Goal: Navigation & Orientation: Find specific page/section

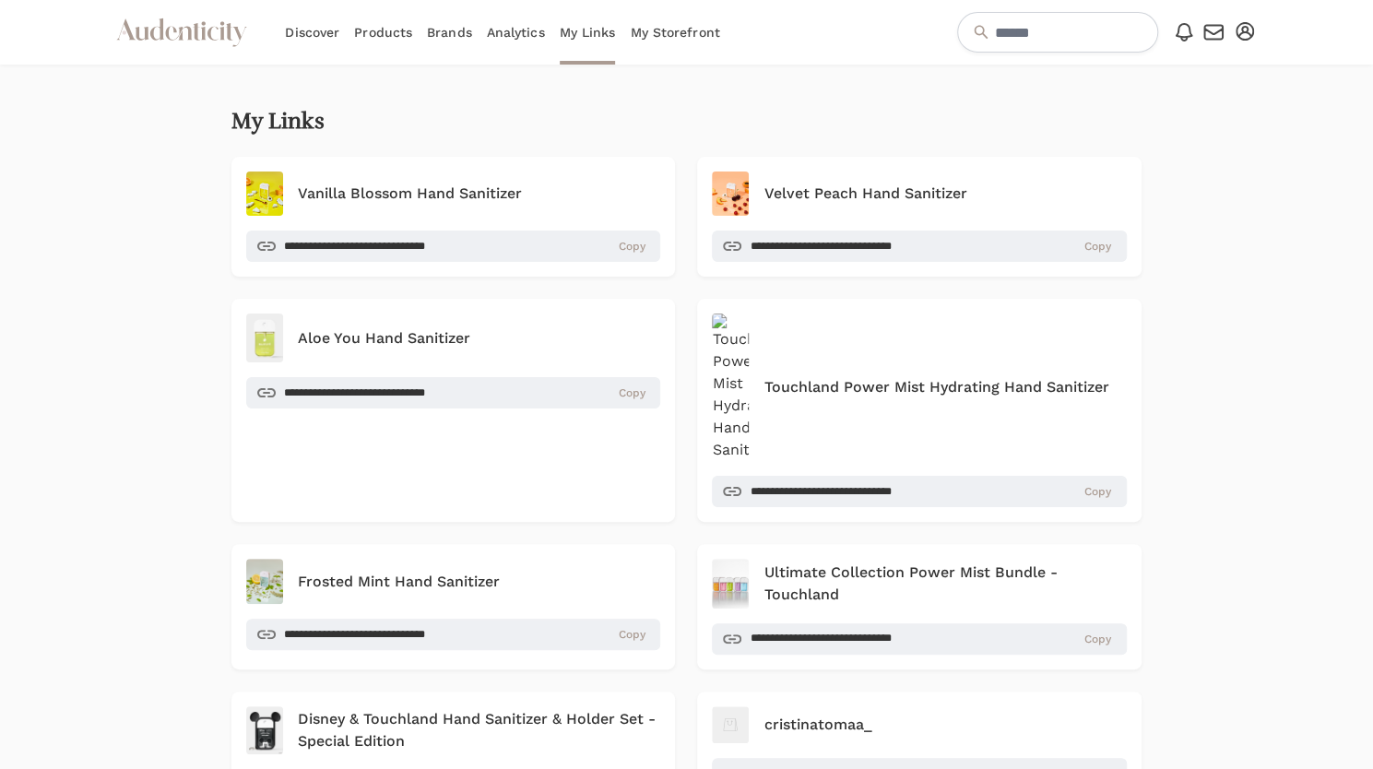
click at [457, 34] on link "Brands" at bounding box center [449, 32] width 45 height 65
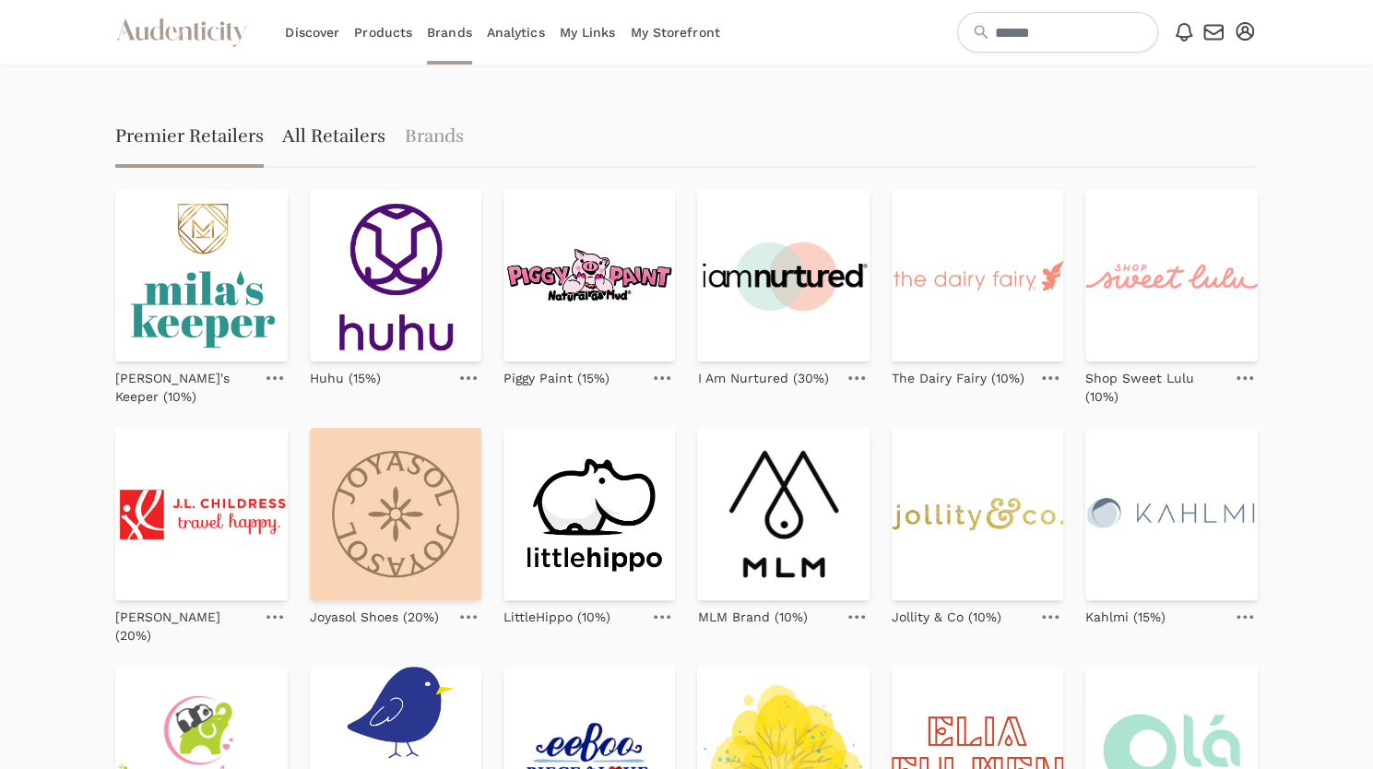
click at [315, 137] on link "All Retailers" at bounding box center [333, 138] width 103 height 59
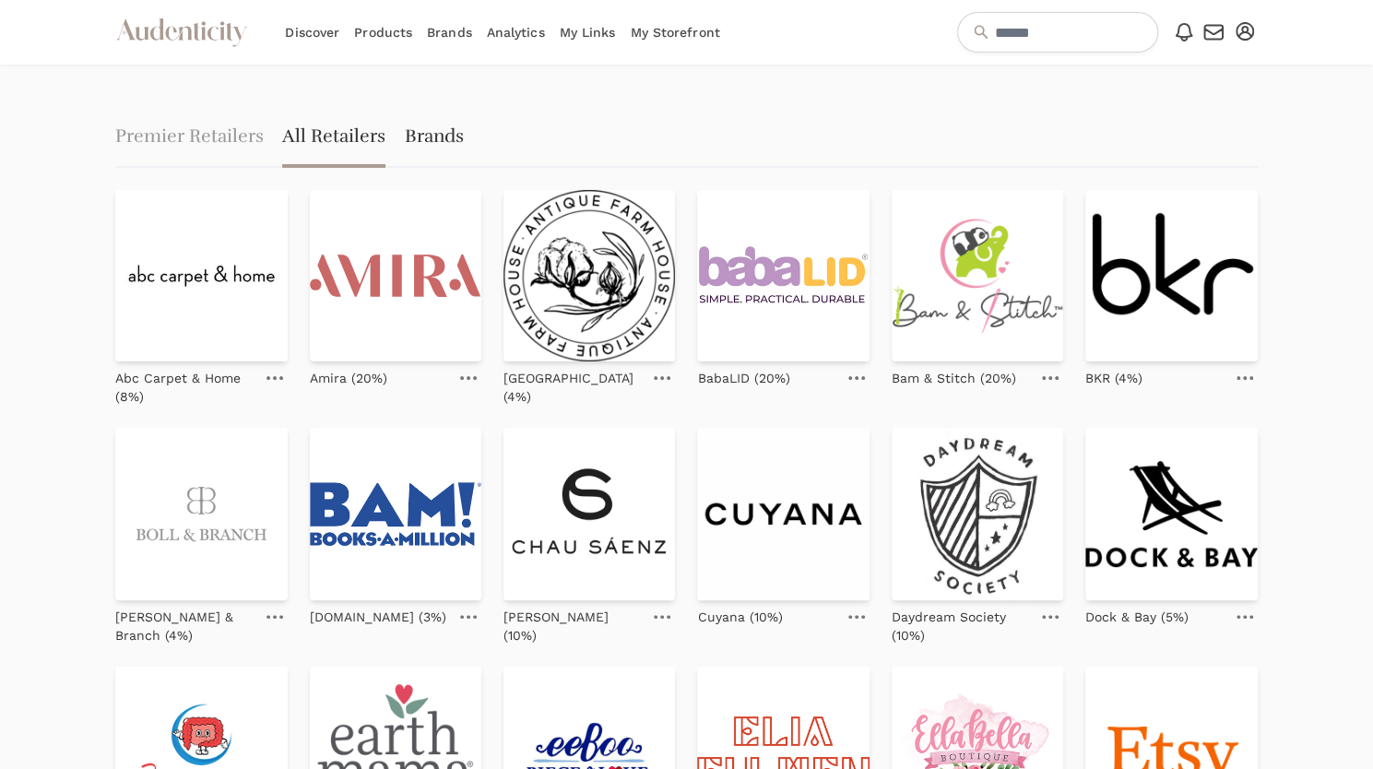
click at [439, 133] on link "Brands" at bounding box center [433, 138] width 59 height 59
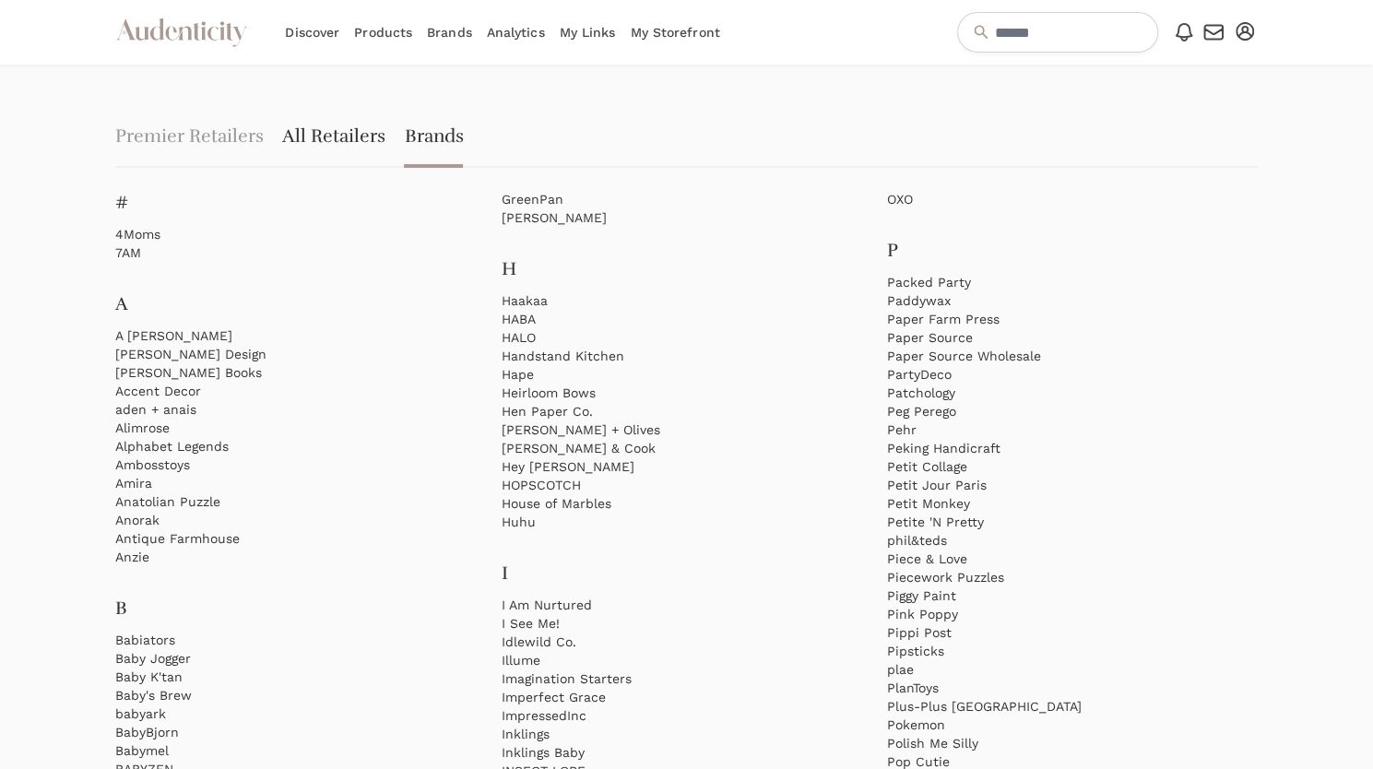
click at [321, 136] on link "All Retailers" at bounding box center [333, 138] width 103 height 59
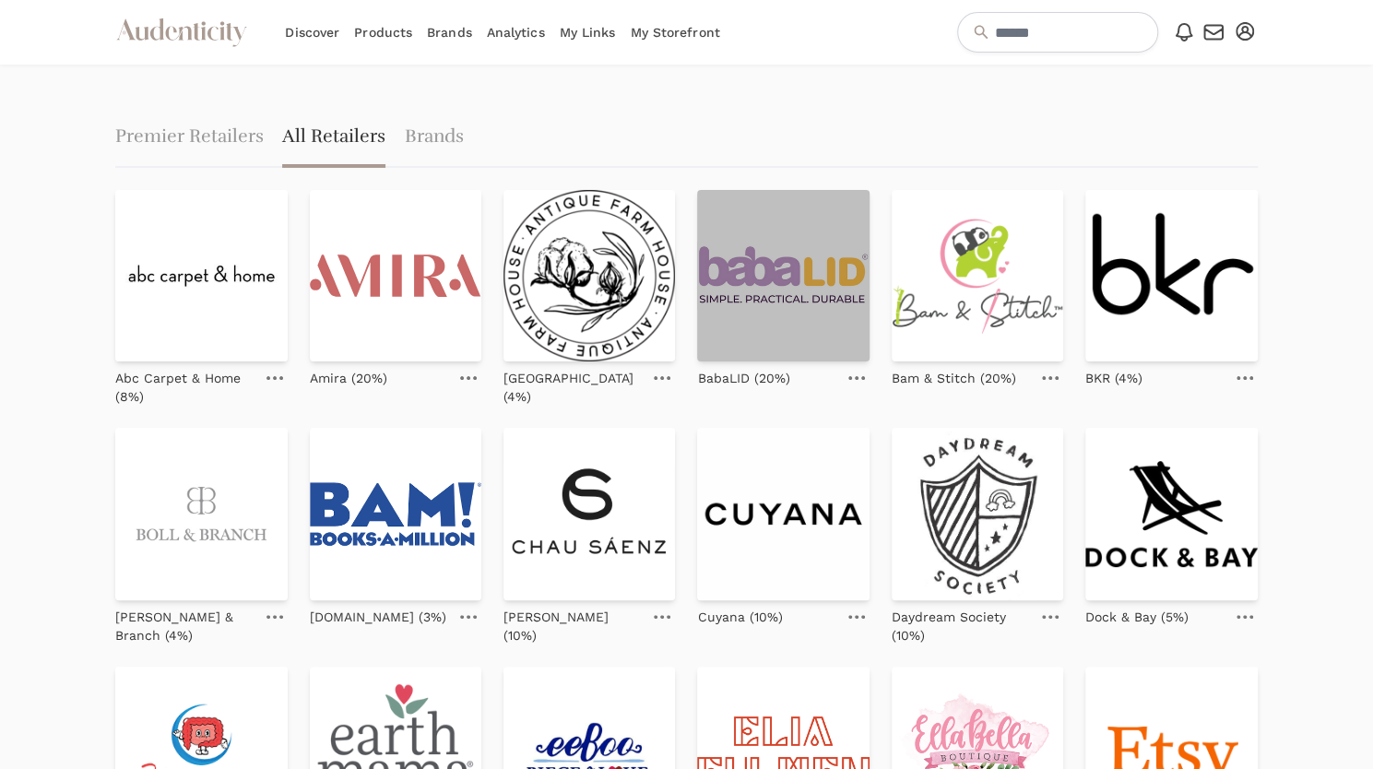
click at [728, 279] on img at bounding box center [782, 275] width 171 height 171
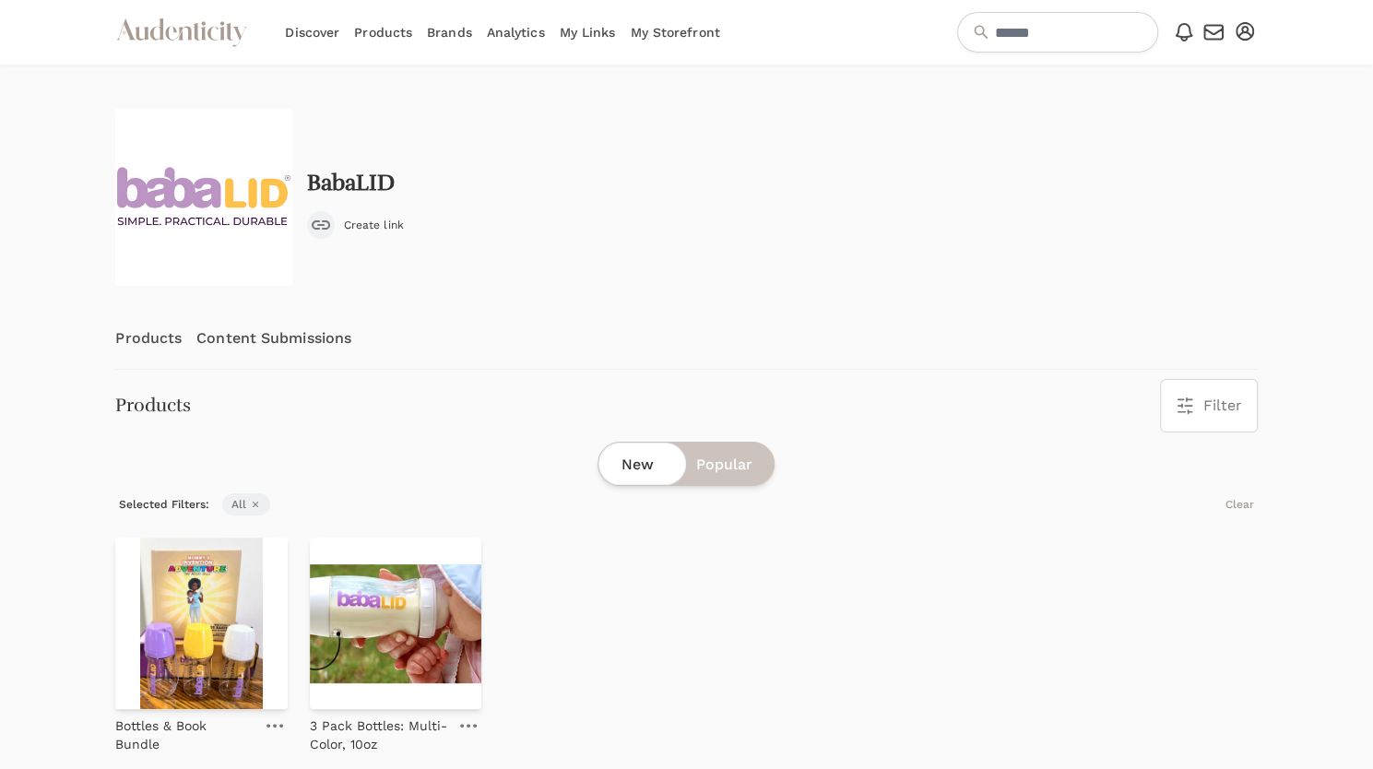
click at [329, 32] on link "Discover" at bounding box center [312, 32] width 54 height 65
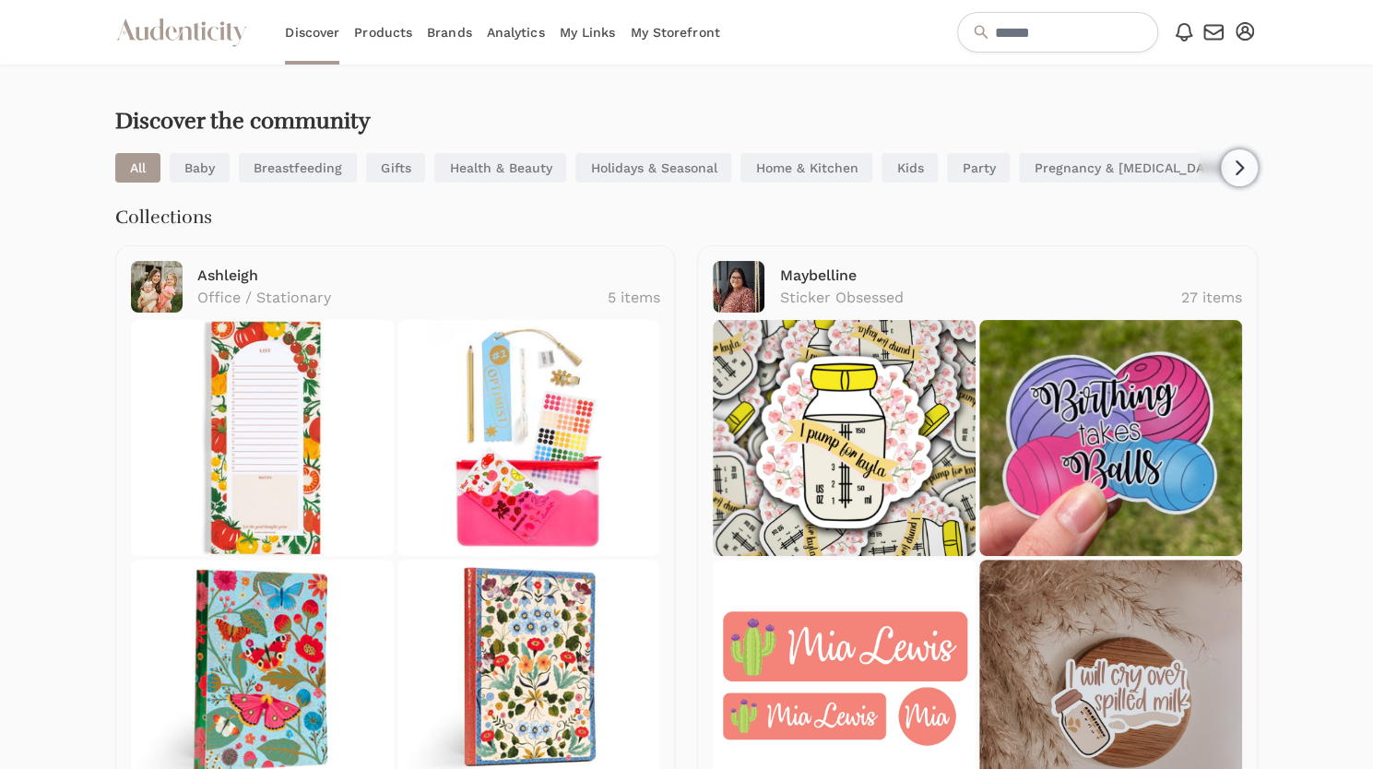
click at [703, 26] on link "My Storefront" at bounding box center [674, 32] width 89 height 65
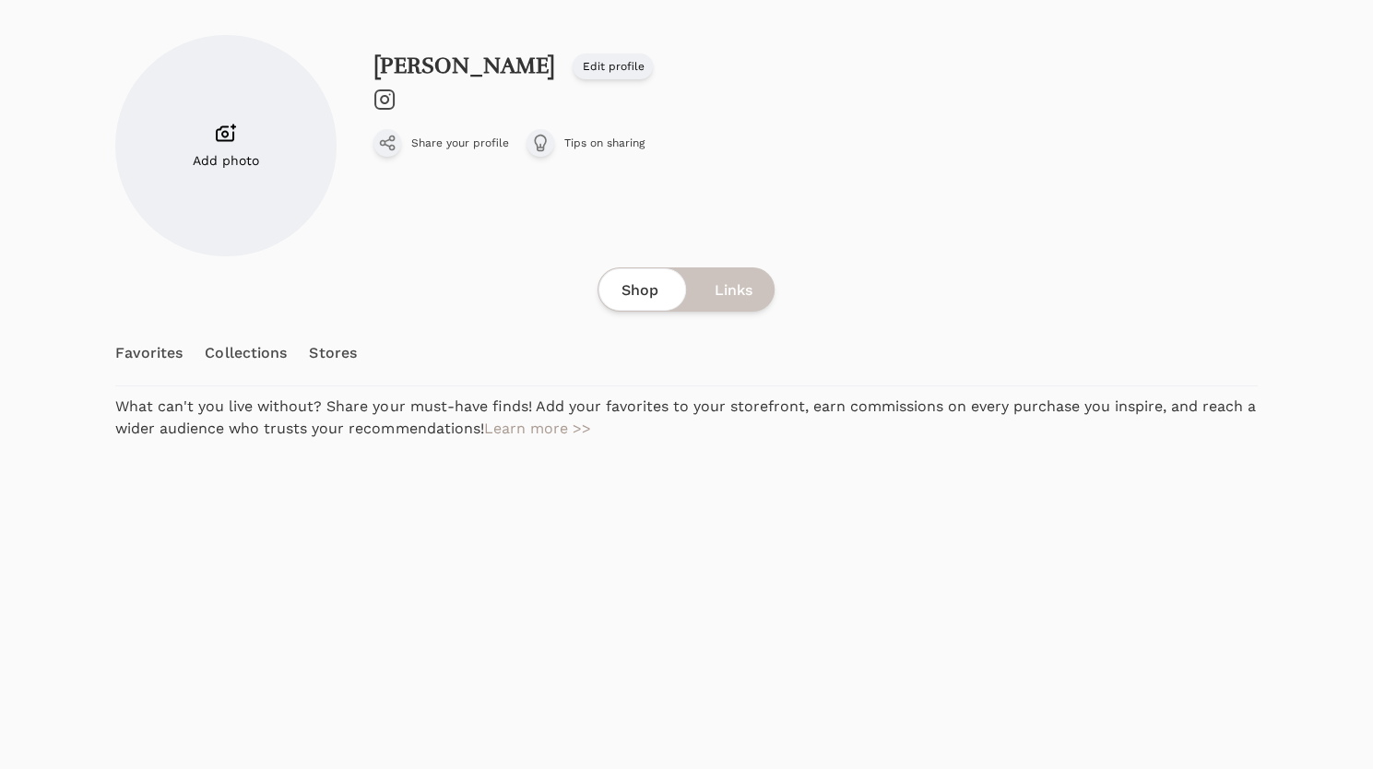
scroll to position [146, 0]
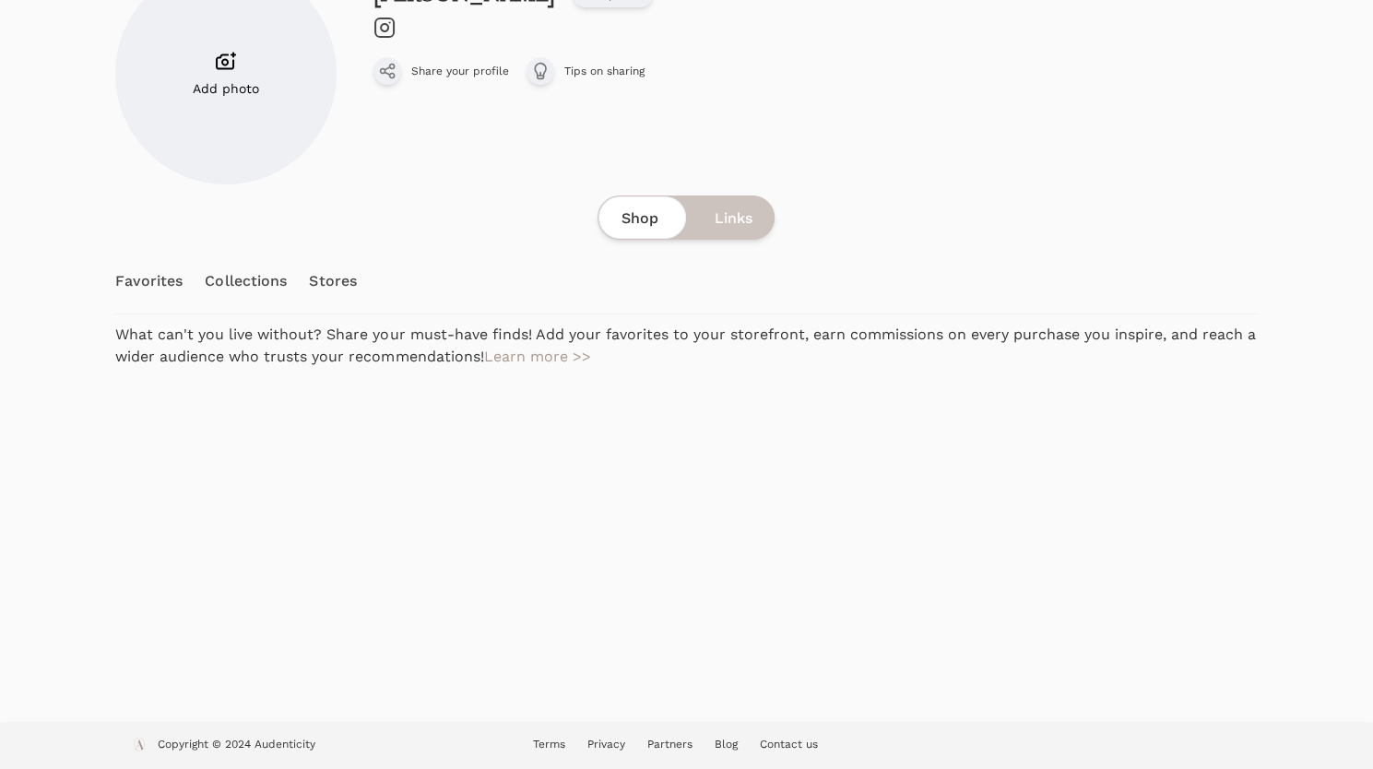
click at [732, 230] on div "Shop Links" at bounding box center [685, 217] width 177 height 44
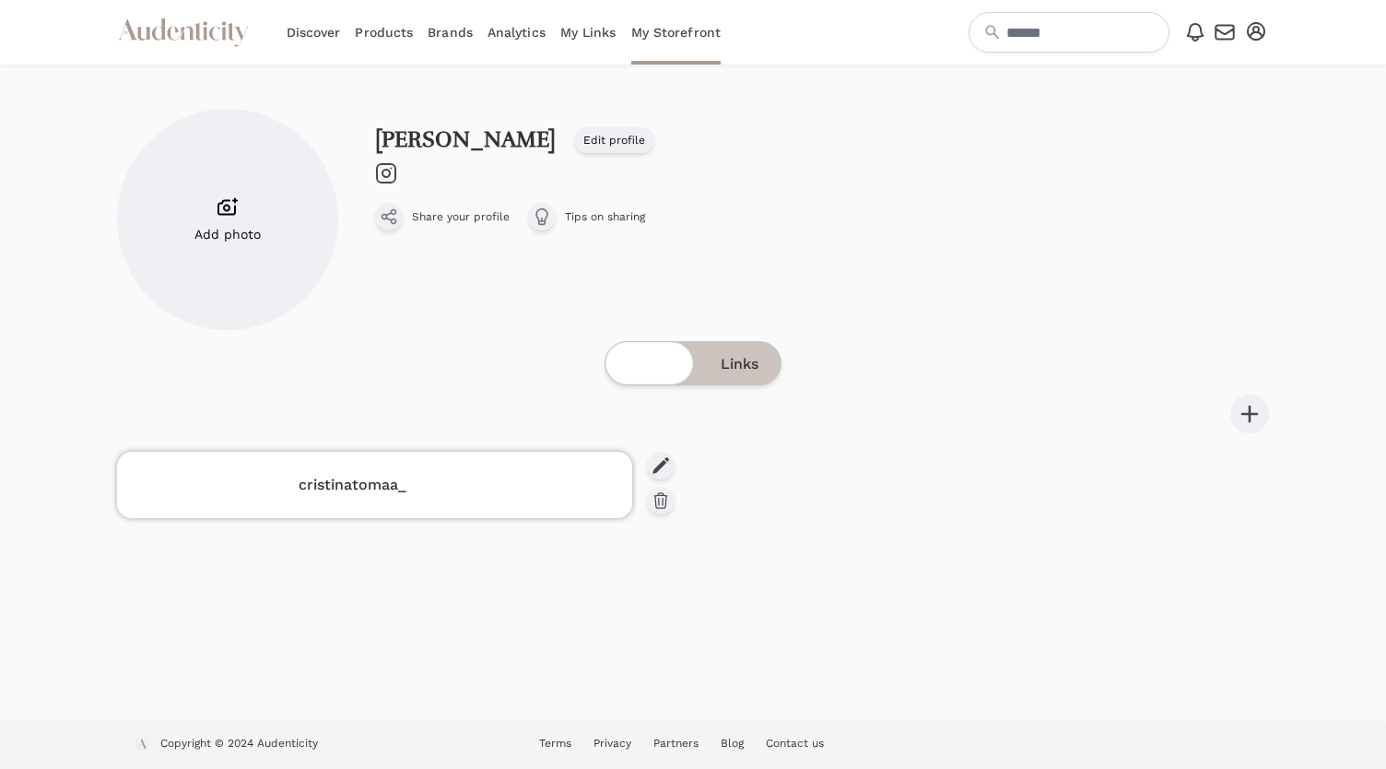
click at [363, 501] on div "cristinatomaa_" at bounding box center [374, 485] width 493 height 44
